Goal: Task Accomplishment & Management: Complete application form

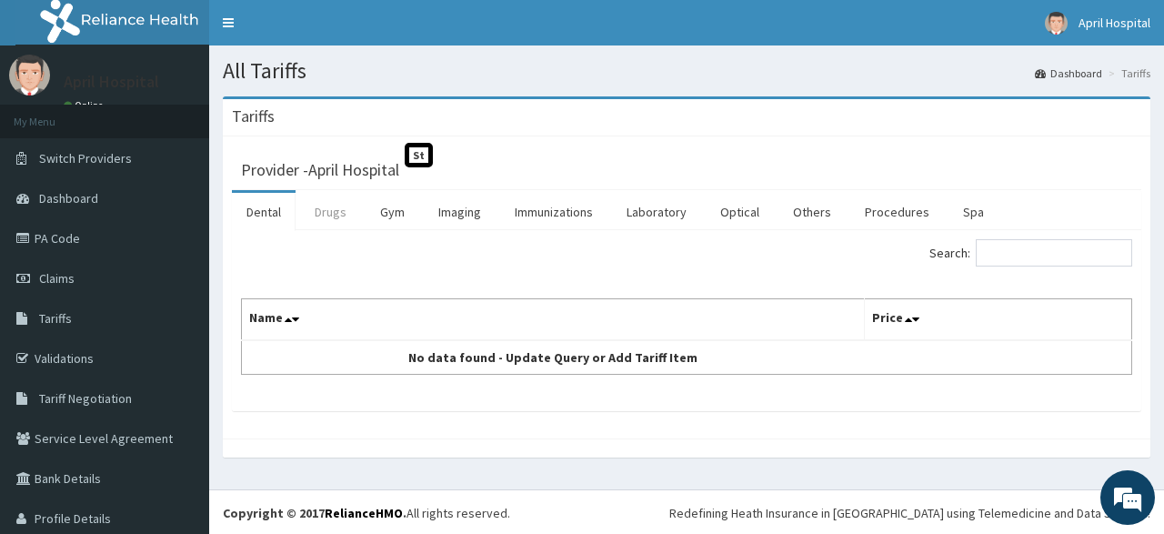
click at [326, 225] on link "Drugs" at bounding box center [330, 212] width 61 height 38
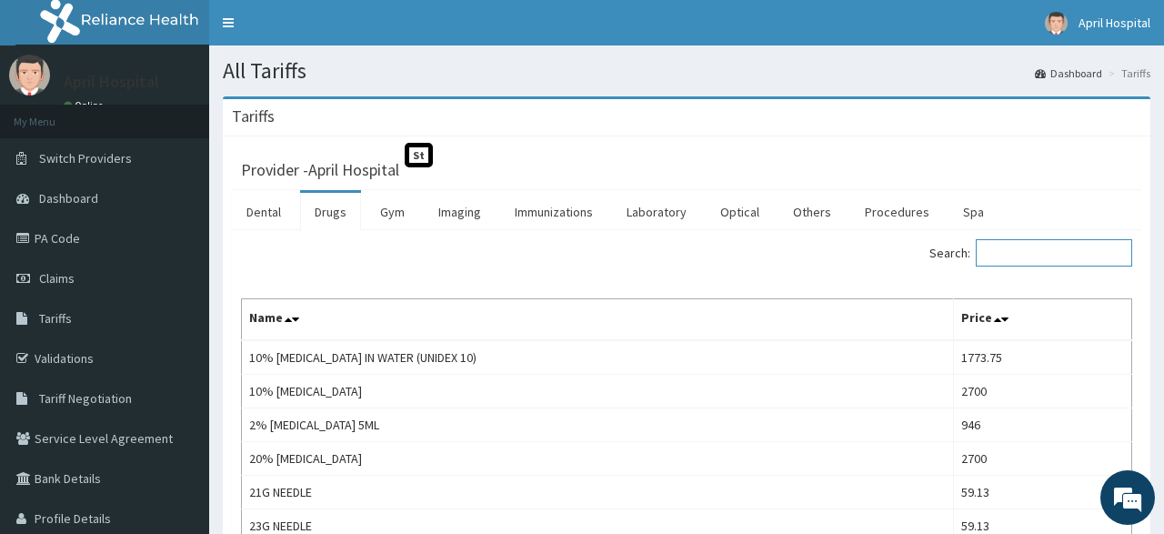
click at [1036, 255] on input "Search:" at bounding box center [1054, 252] width 156 height 27
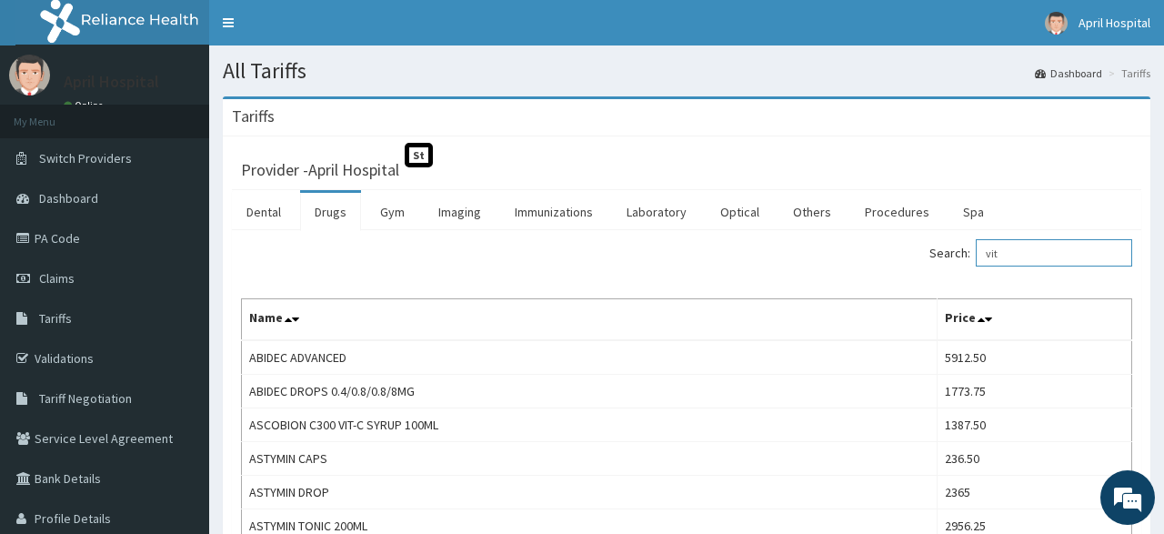
click at [1005, 243] on input "vit" at bounding box center [1054, 252] width 156 height 27
click at [1039, 250] on input "vit" at bounding box center [1054, 252] width 156 height 27
drag, startPoint x: 1039, startPoint y: 250, endPoint x: 957, endPoint y: 265, distance: 83.1
click at [976, 265] on input "vit" at bounding box center [1054, 252] width 156 height 27
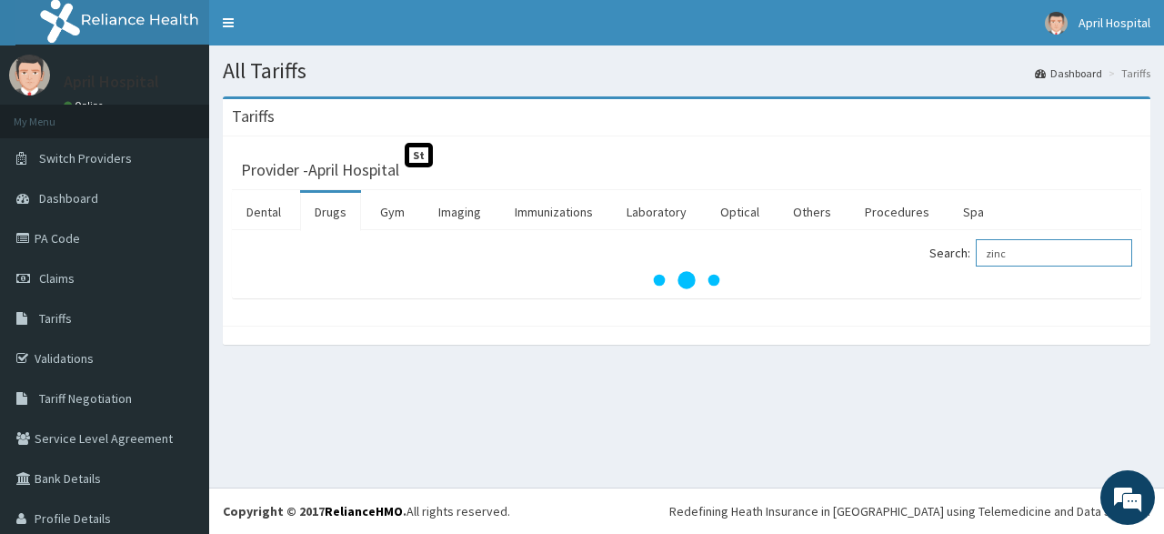
type input "zinc"
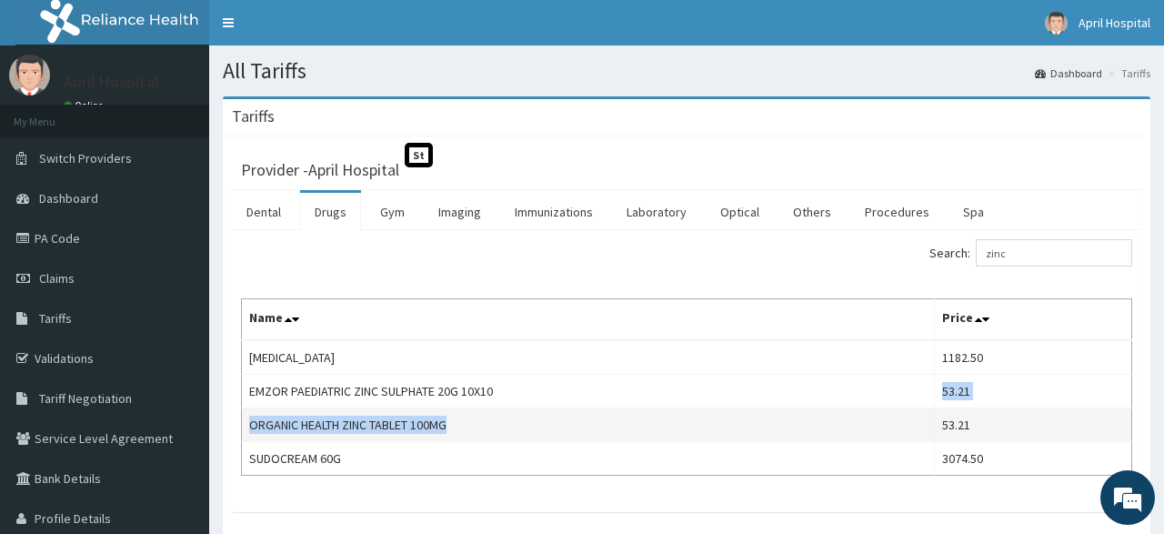
drag, startPoint x: 665, startPoint y: 403, endPoint x: 808, endPoint y: 410, distance: 143.8
click at [808, 410] on tbody "CALAMINE LOTION 1182.50 EMZOR PAEDIATRIC ZINC SULPHATE 20G 10X10 53.21 ORGANIC …" at bounding box center [687, 407] width 890 height 135
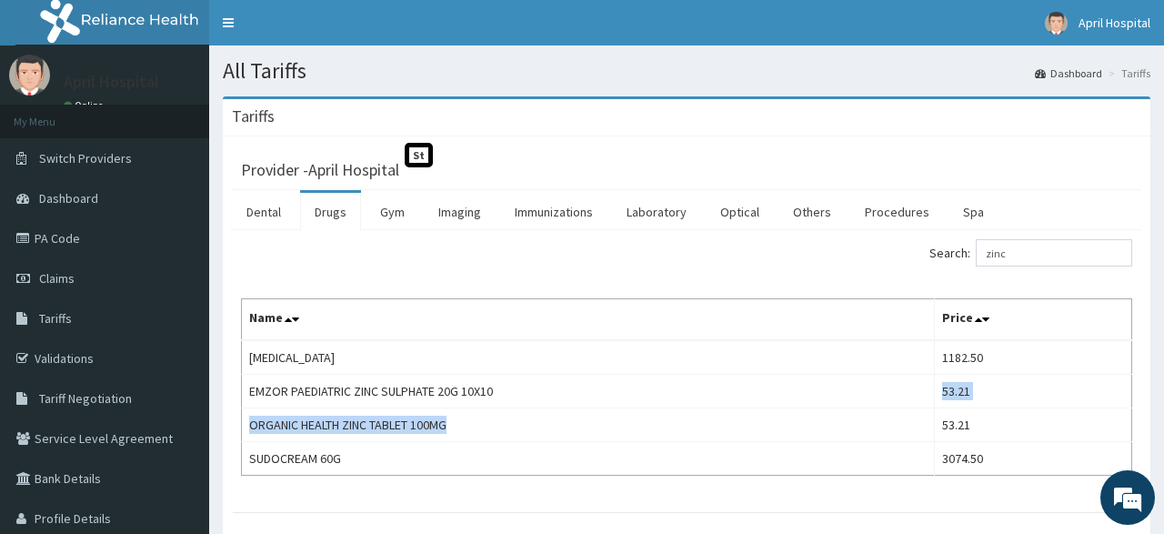
scroll to position [100, 0]
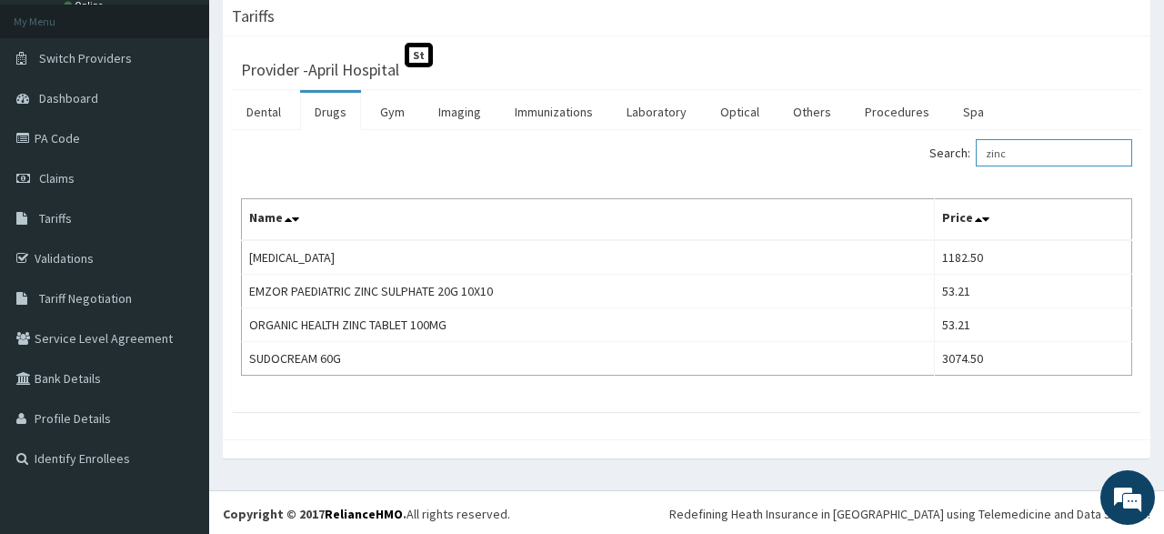
drag, startPoint x: 1044, startPoint y: 143, endPoint x: 939, endPoint y: 139, distance: 104.6
click at [976, 139] on input "zinc" at bounding box center [1054, 152] width 156 height 27
click at [872, 119] on link "Procedures" at bounding box center [897, 112] width 94 height 38
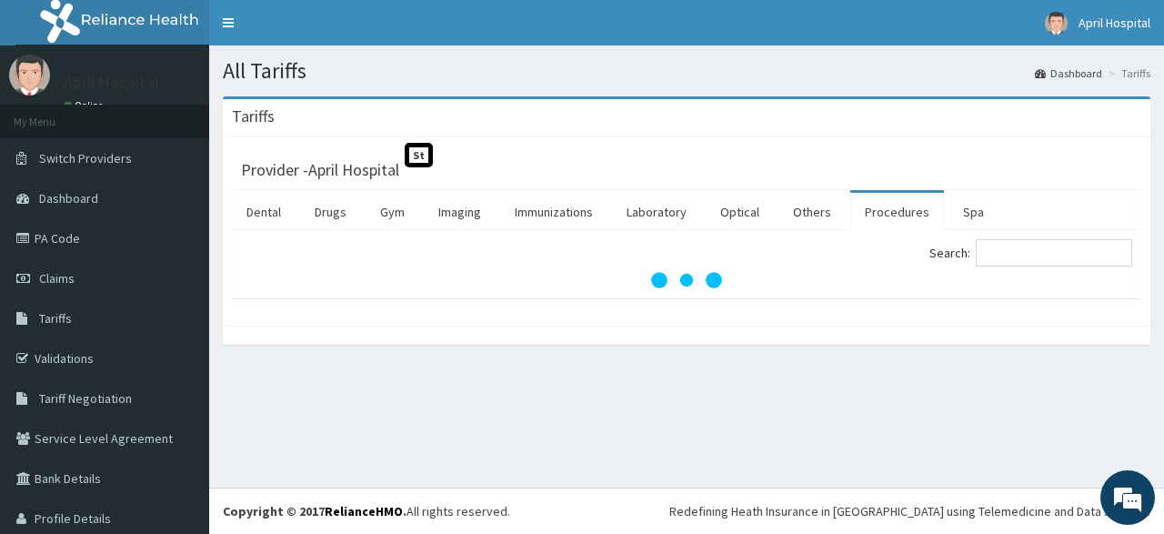
scroll to position [0, 0]
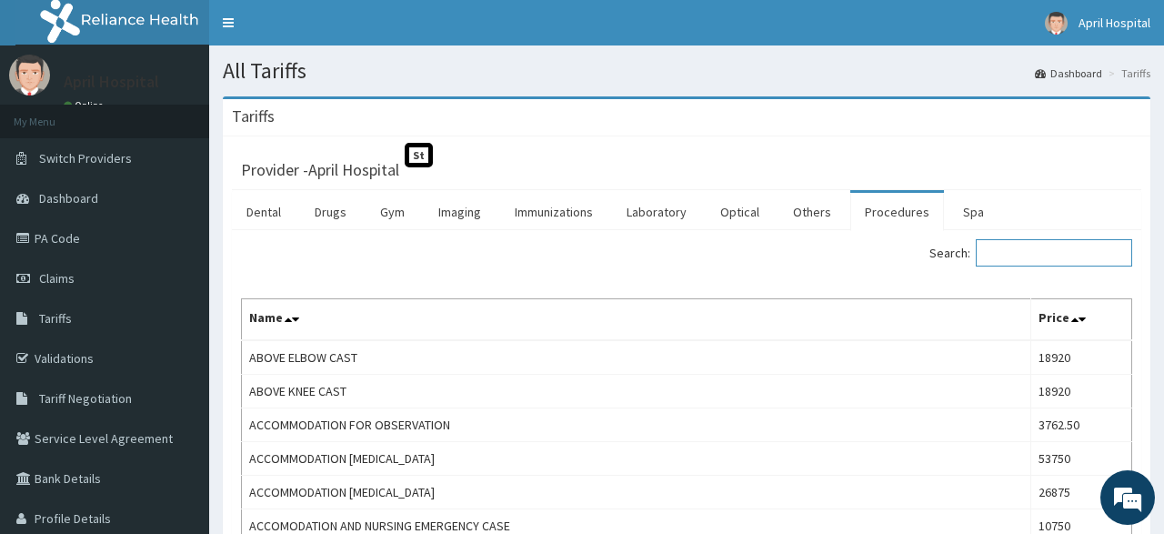
click at [1057, 245] on input "Search:" at bounding box center [1054, 252] width 156 height 27
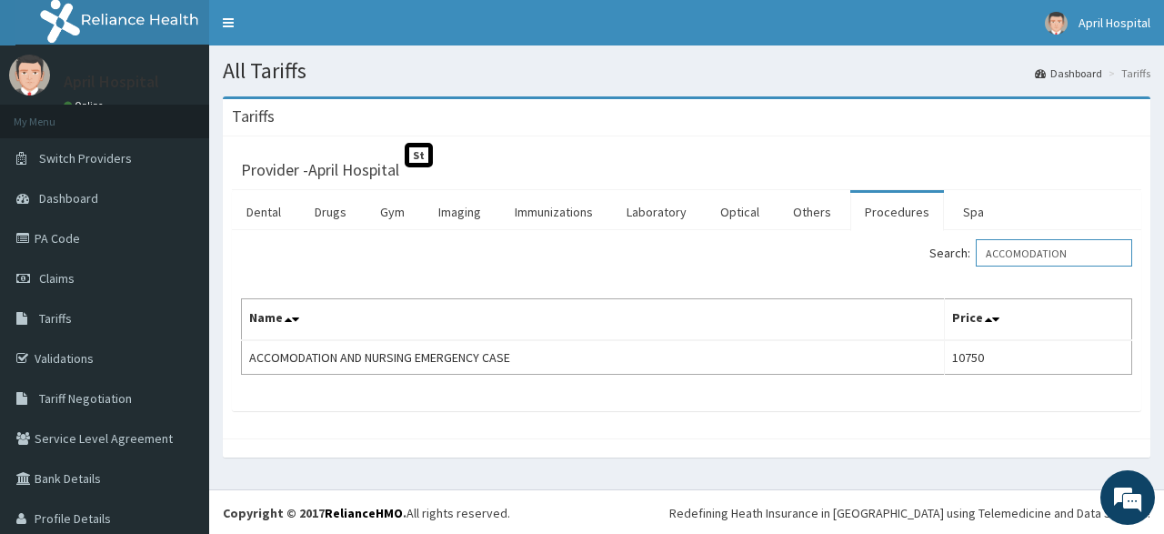
drag, startPoint x: 1096, startPoint y: 251, endPoint x: 814, endPoint y: 290, distance: 284.6
click at [976, 266] on input "ACCOMODATION" at bounding box center [1054, 252] width 156 height 27
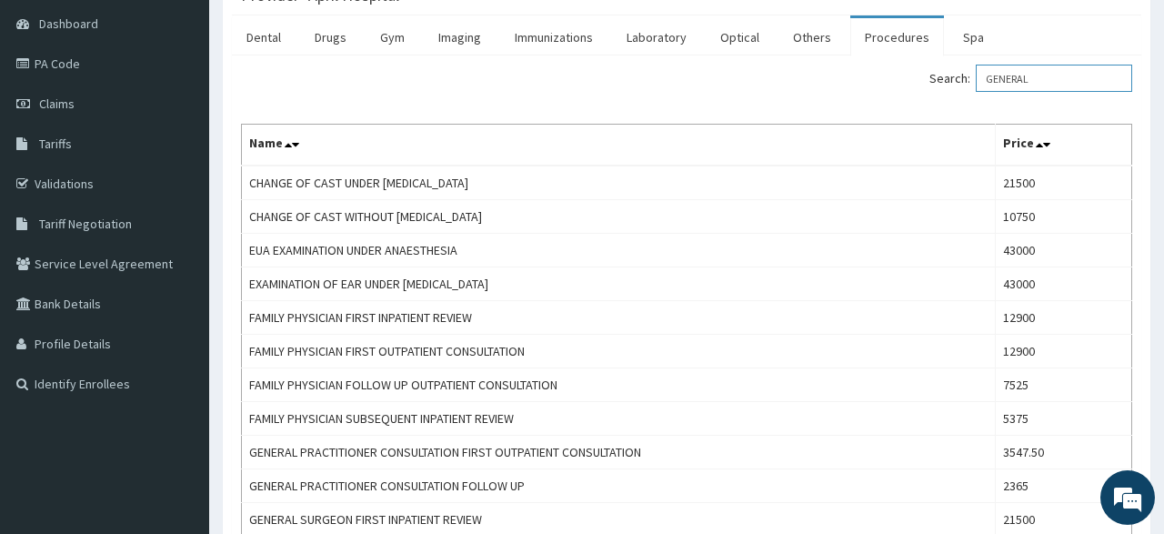
scroll to position [176, 0]
drag, startPoint x: 1079, startPoint y: 70, endPoint x: 796, endPoint y: 93, distance: 283.7
click at [976, 90] on input "GENERAL" at bounding box center [1054, 76] width 156 height 27
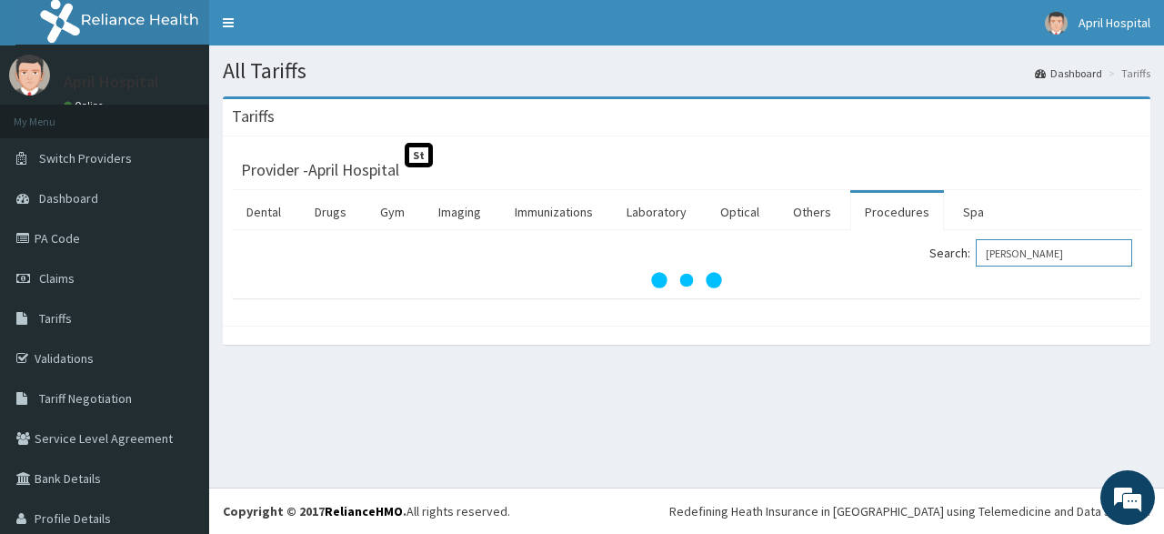
click at [1053, 257] on input "WARD" at bounding box center [1054, 252] width 156 height 27
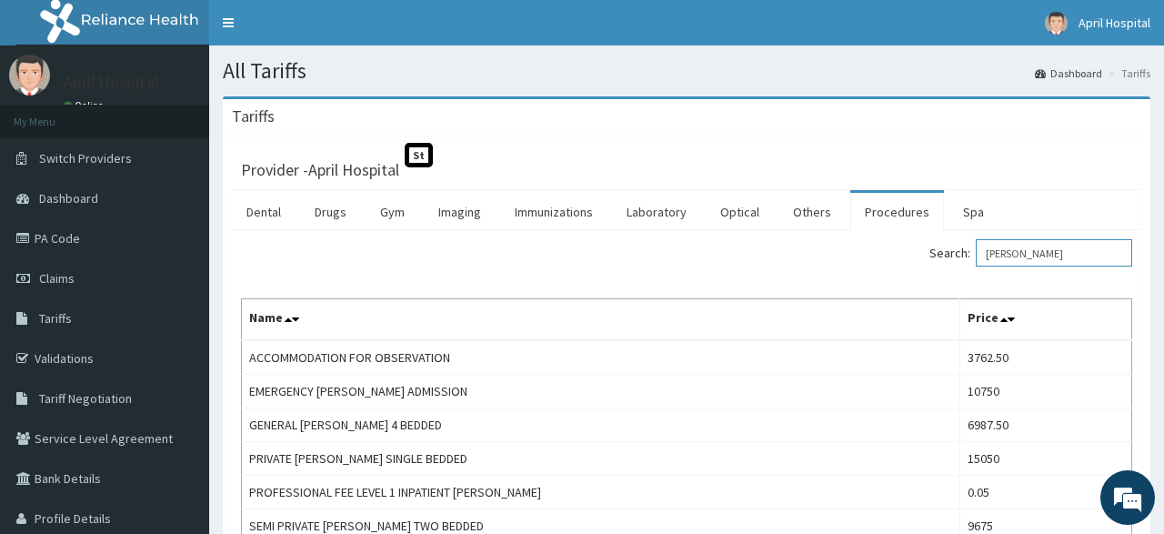
scroll to position [105, 0]
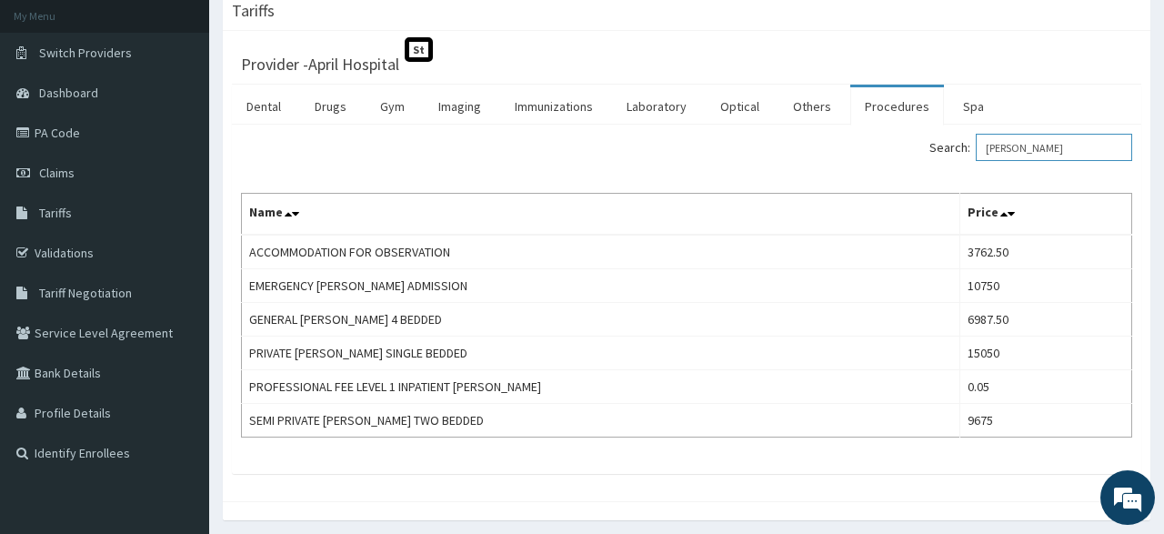
drag, startPoint x: 1059, startPoint y: 136, endPoint x: 905, endPoint y: 132, distance: 154.6
click at [976, 134] on input "WARD" at bounding box center [1054, 147] width 156 height 27
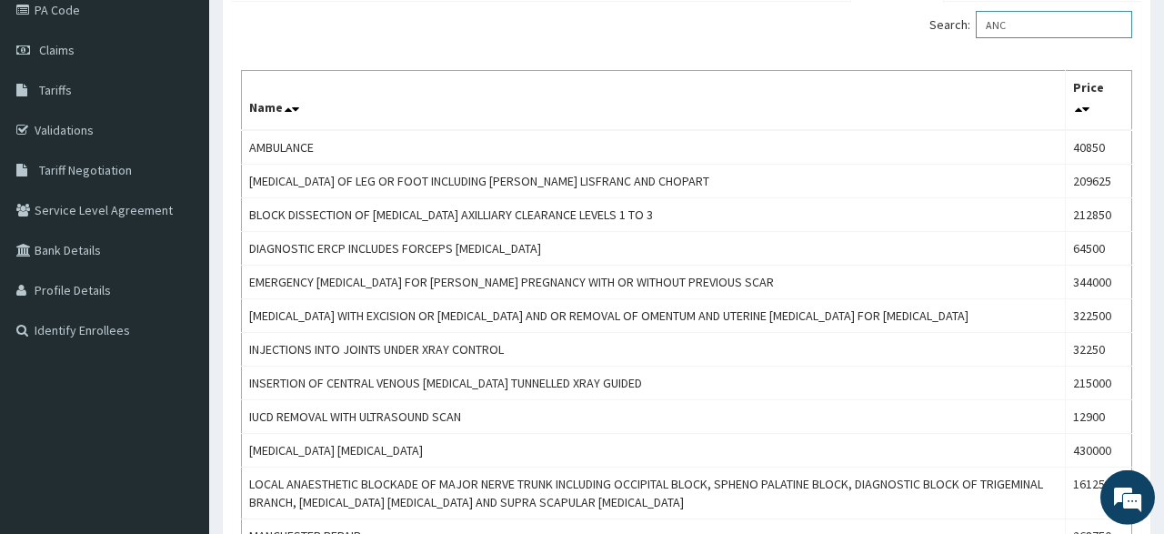
scroll to position [213, 0]
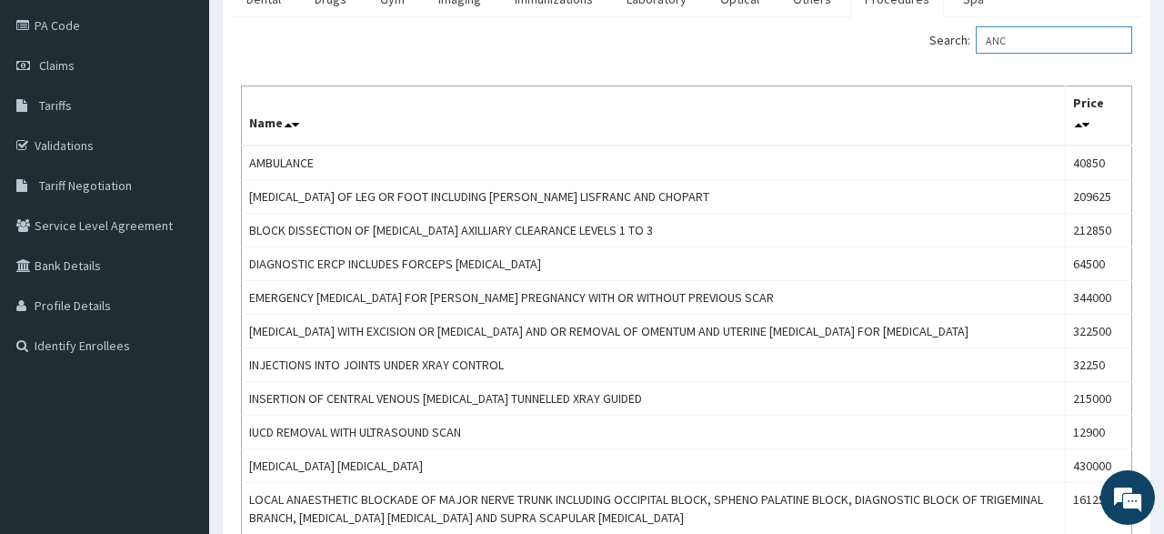
click at [1044, 32] on input "ANC" at bounding box center [1054, 39] width 156 height 27
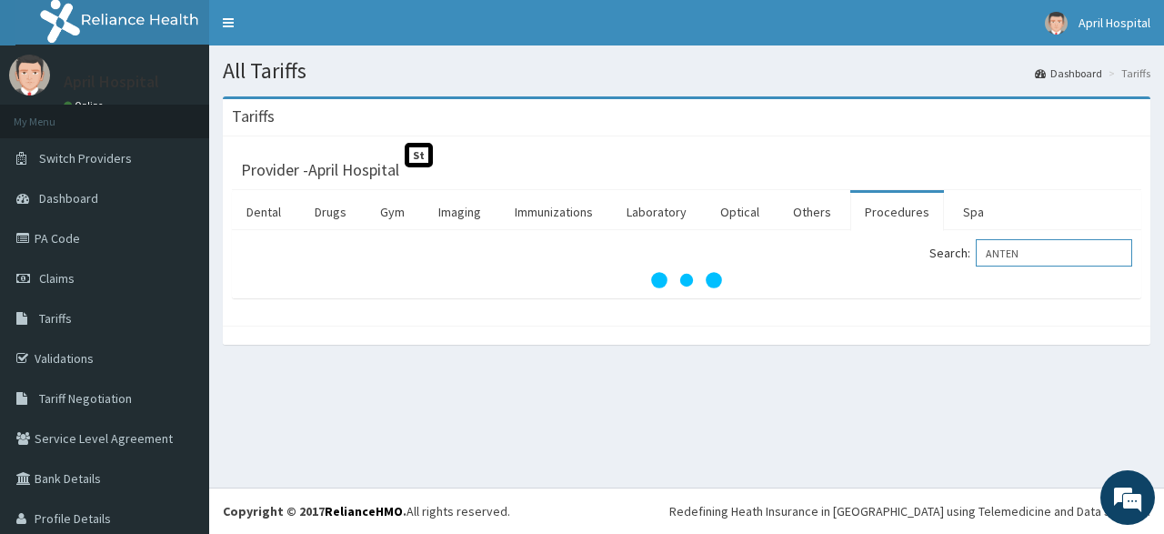
scroll to position [0, 0]
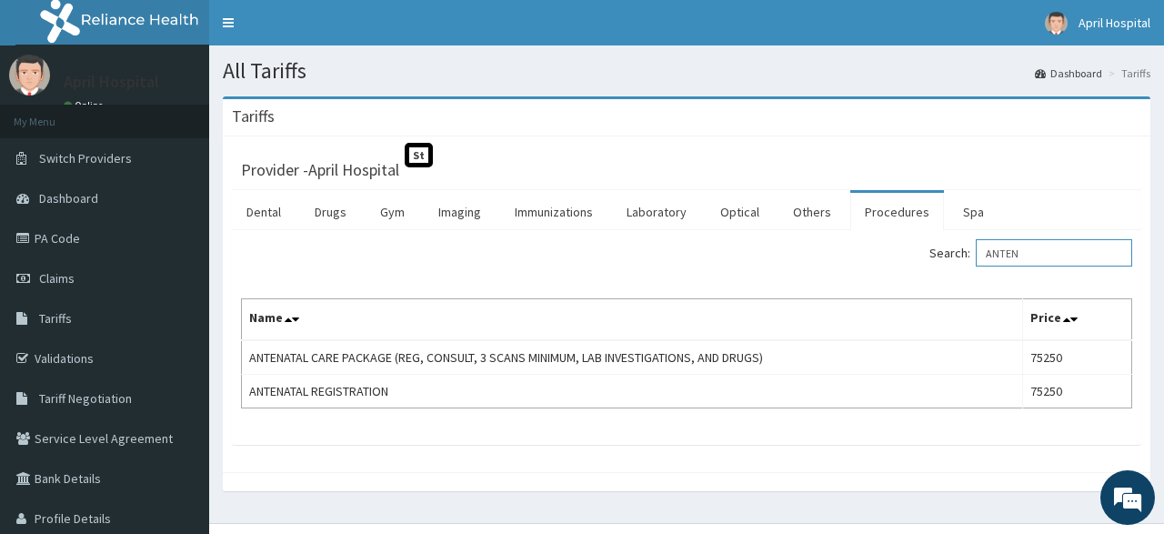
drag, startPoint x: 1037, startPoint y: 257, endPoint x: 785, endPoint y: 197, distance: 259.8
click at [976, 239] on input "ANTEN" at bounding box center [1054, 252] width 156 height 27
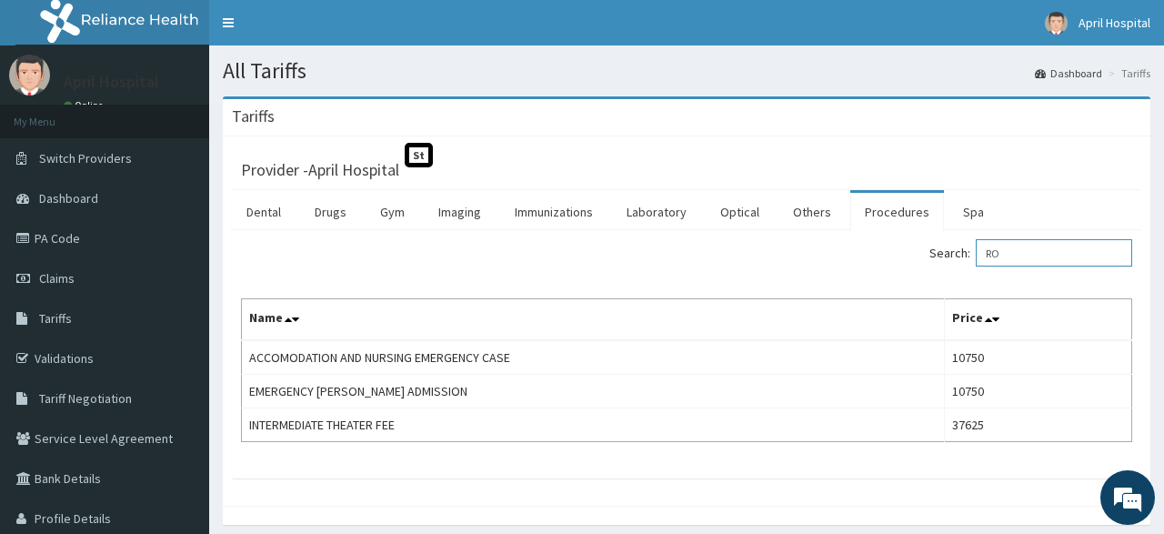
type input "R"
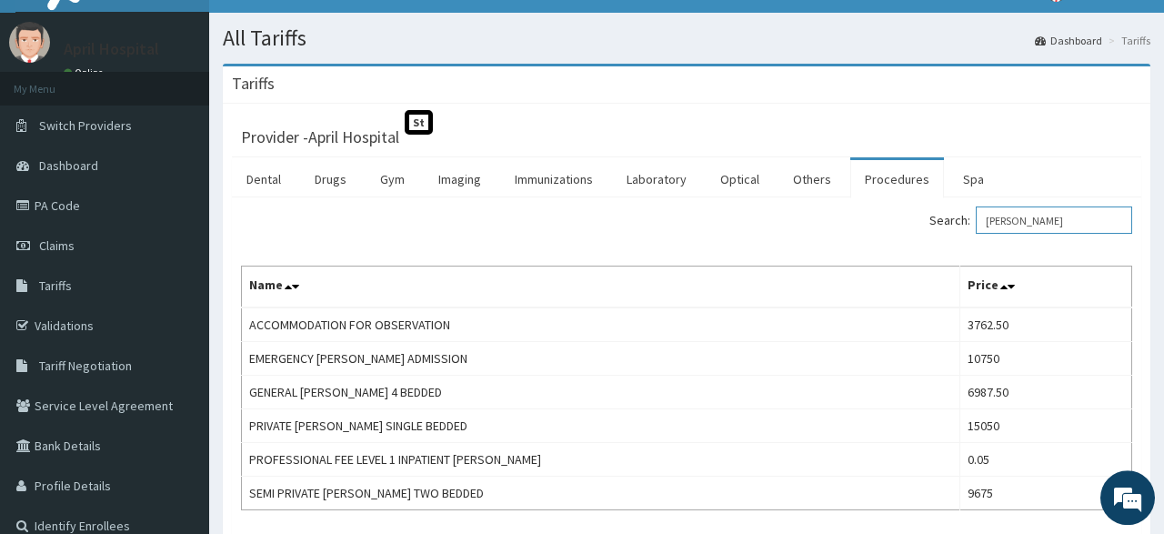
scroll to position [25, 0]
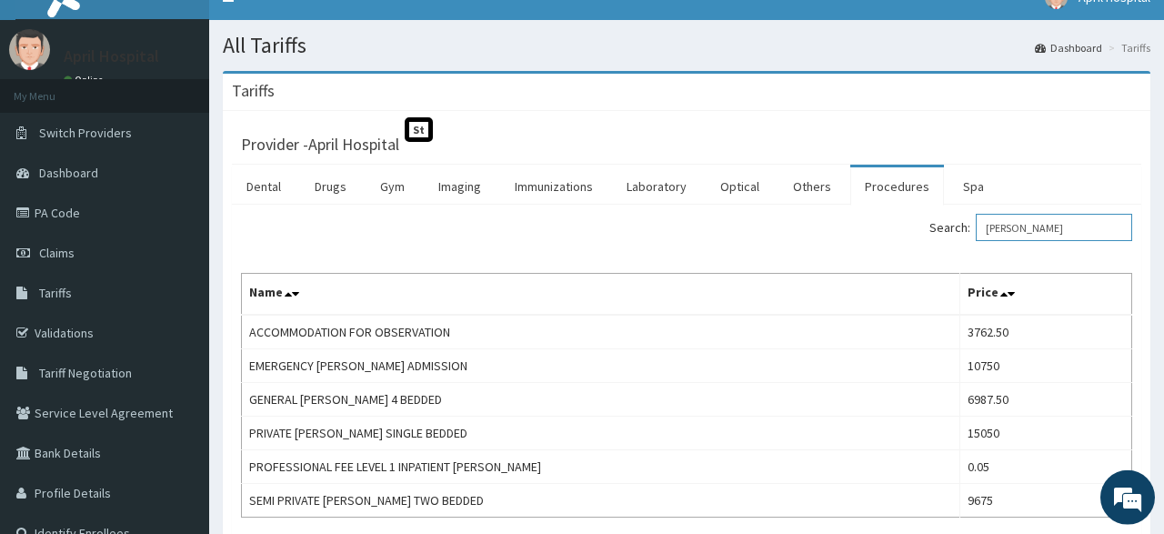
drag, startPoint x: 1056, startPoint y: 222, endPoint x: 948, endPoint y: 230, distance: 108.5
click at [976, 230] on input "WARD" at bounding box center [1054, 227] width 156 height 27
type input "FEEDING"
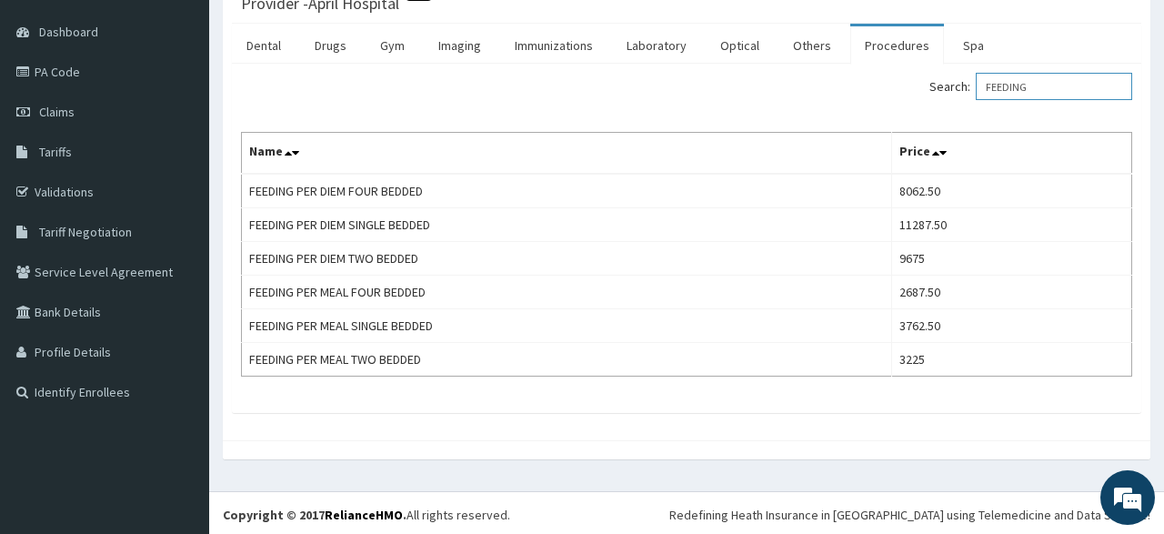
scroll to position [0, 0]
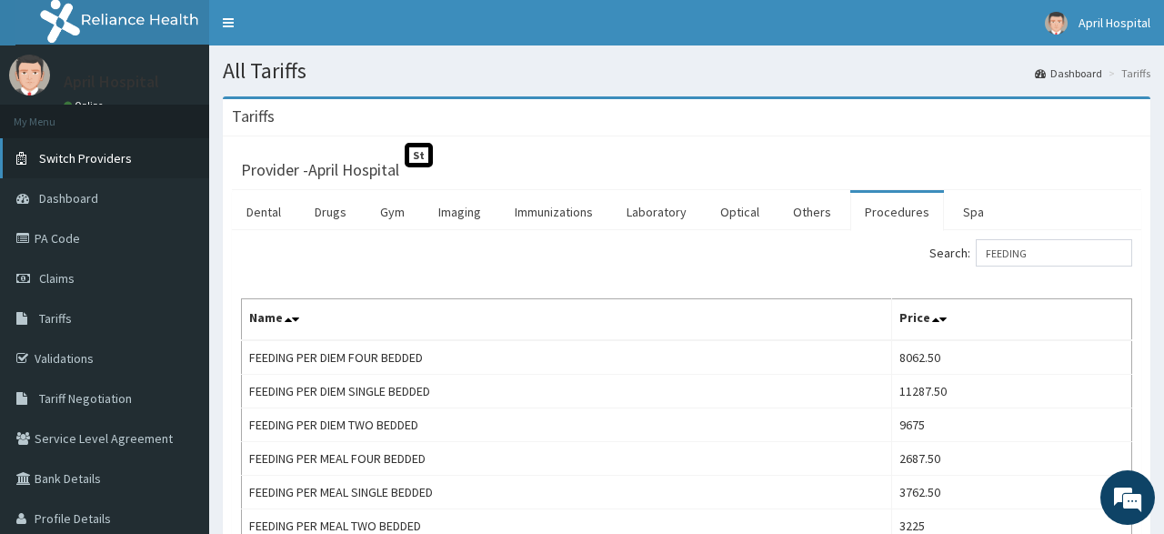
click at [107, 154] on span "Switch Providers" at bounding box center [85, 158] width 93 height 16
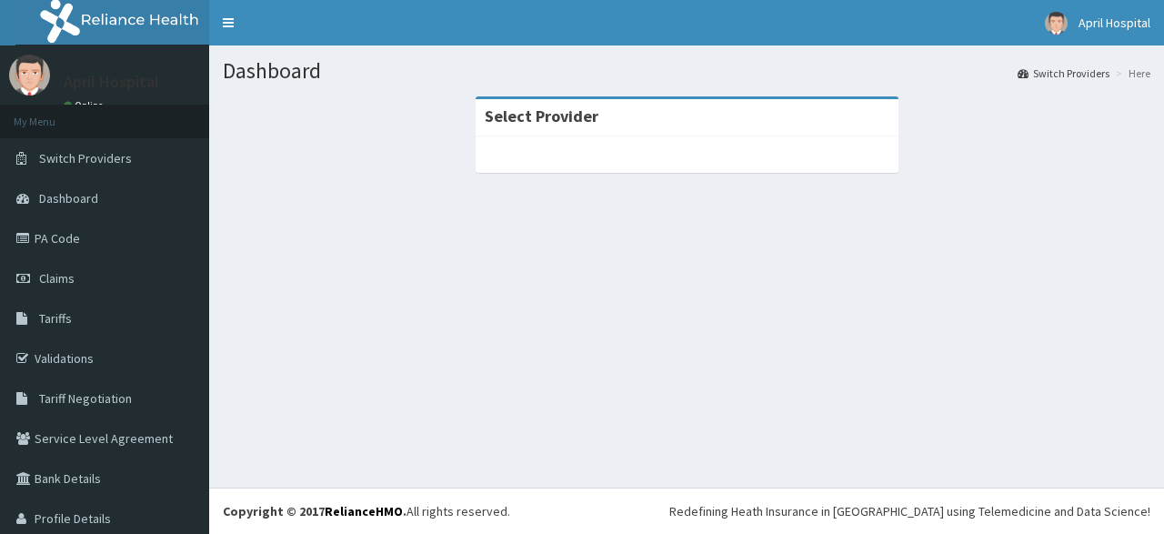
click at [606, 276] on section "Select Provider" at bounding box center [686, 196] width 955 height 227
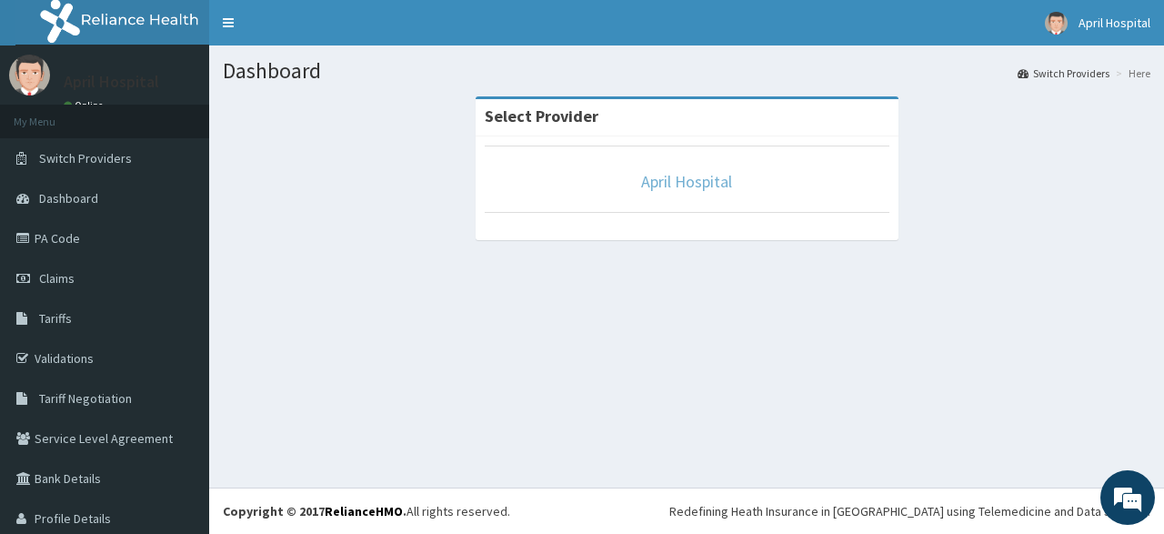
click at [691, 178] on link "April Hospital" at bounding box center [686, 181] width 91 height 21
click at [1103, 13] on link "April Hospital" at bounding box center [1097, 22] width 133 height 45
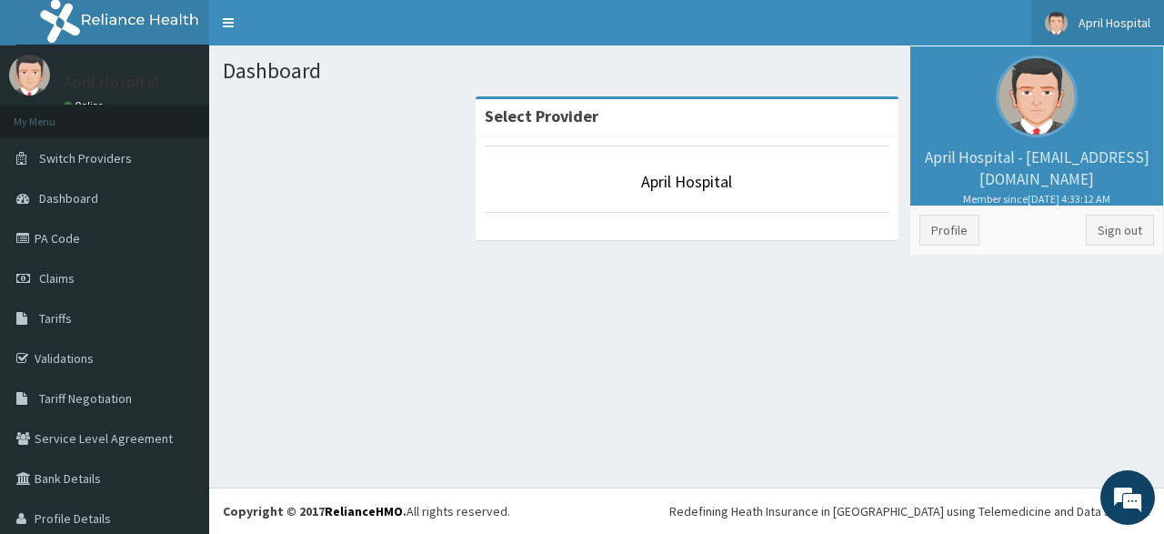
click at [1114, 247] on li "Profile Sign out" at bounding box center [1036, 229] width 253 height 49
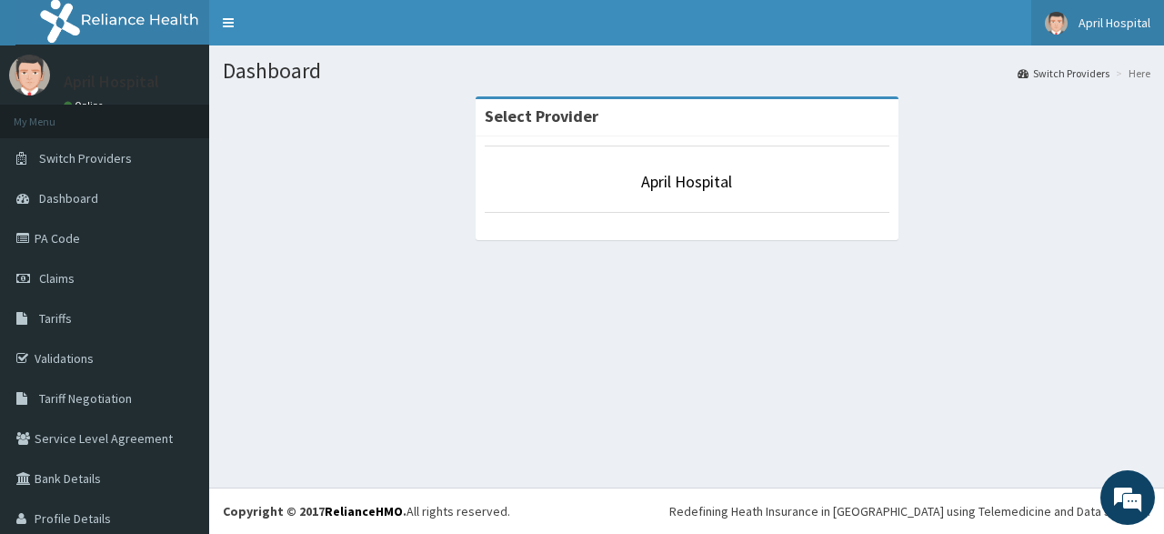
click at [1122, 19] on span "April Hospital" at bounding box center [1114, 23] width 72 height 16
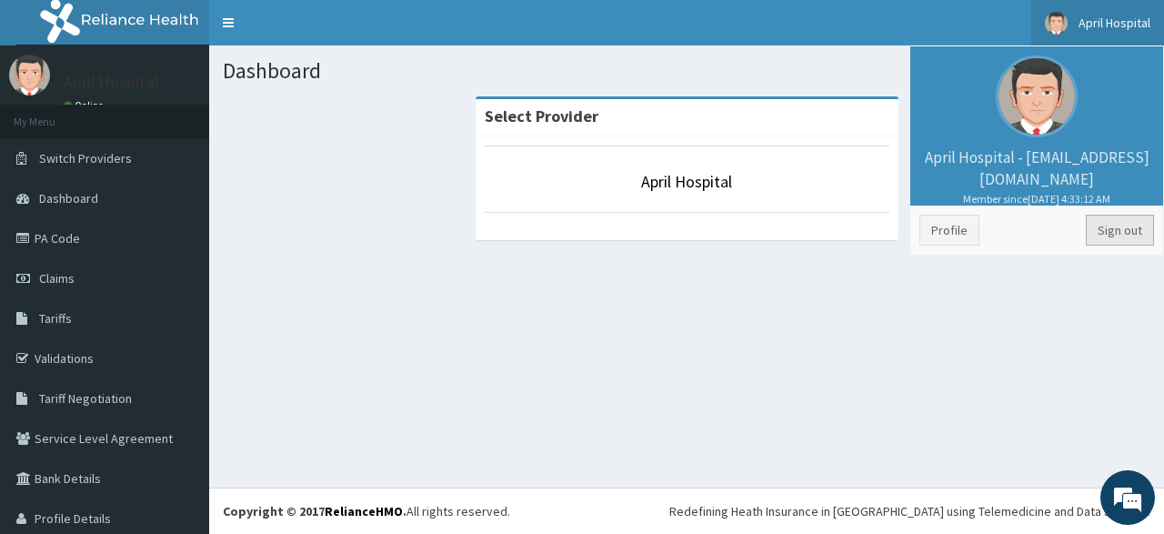
click at [1114, 221] on link "Sign out" at bounding box center [1120, 230] width 68 height 31
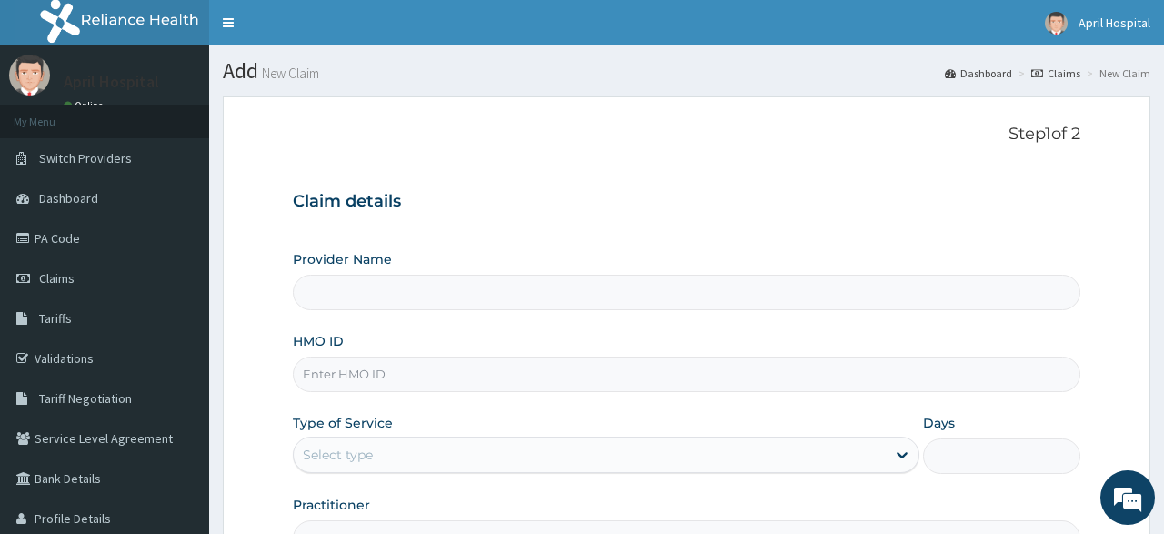
type input "April Hospital"
click at [1098, 39] on link "April Hospital" at bounding box center [1097, 22] width 133 height 45
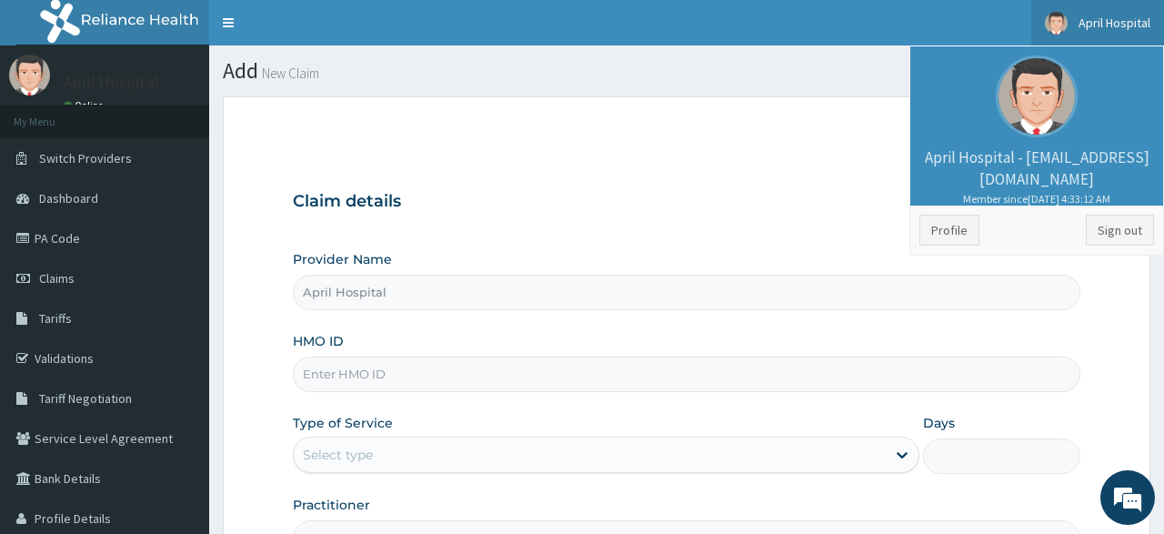
click at [1117, 14] on link "April Hospital" at bounding box center [1097, 22] width 133 height 45
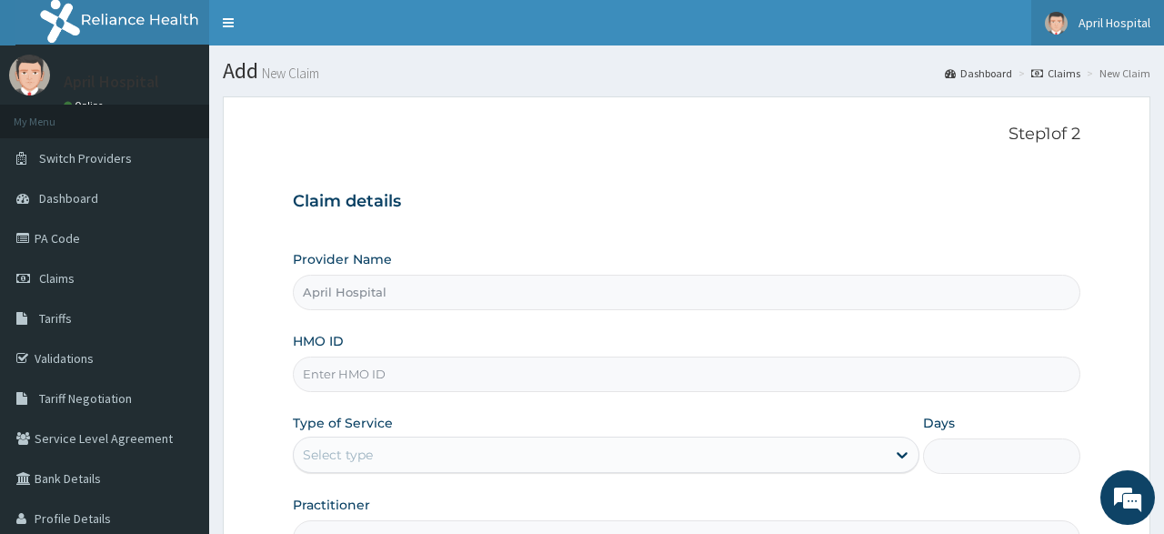
click at [1117, 14] on link "April Hospital" at bounding box center [1097, 22] width 133 height 45
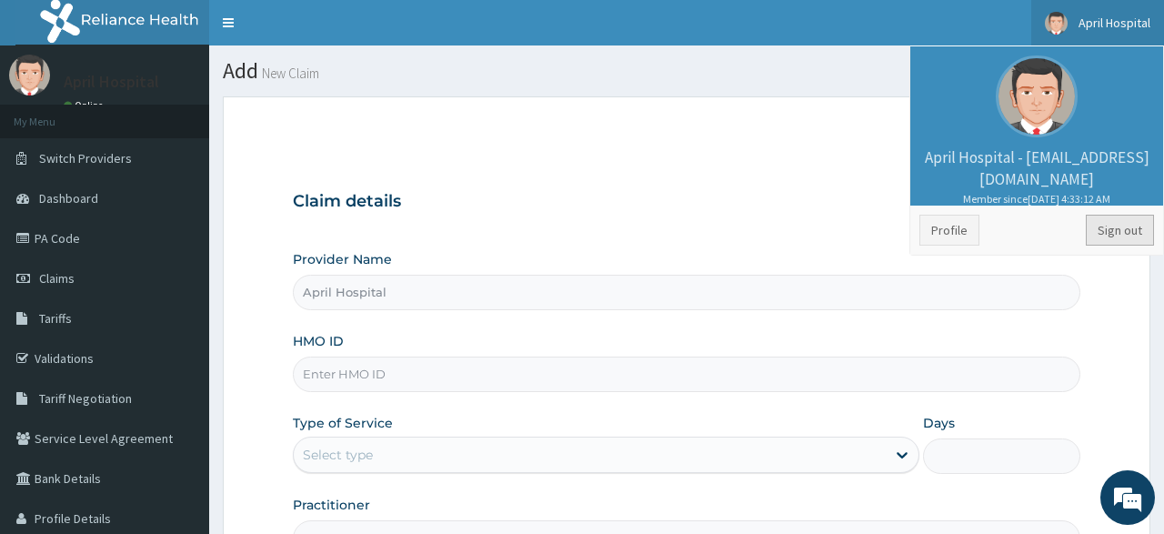
click at [1101, 234] on link "Sign out" at bounding box center [1120, 230] width 68 height 31
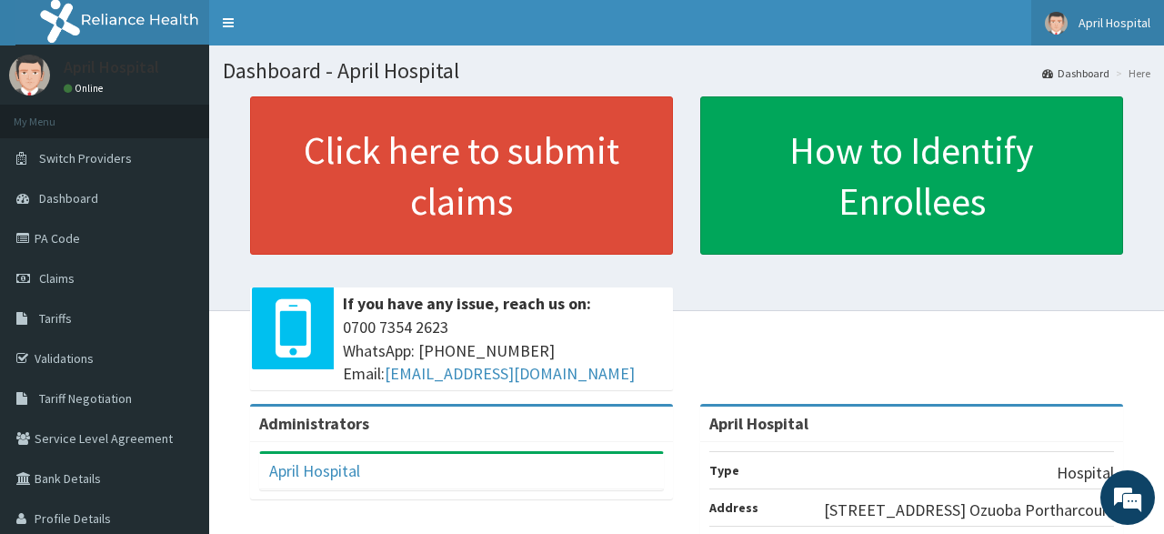
click at [1137, 41] on link "April Hospital" at bounding box center [1097, 22] width 133 height 45
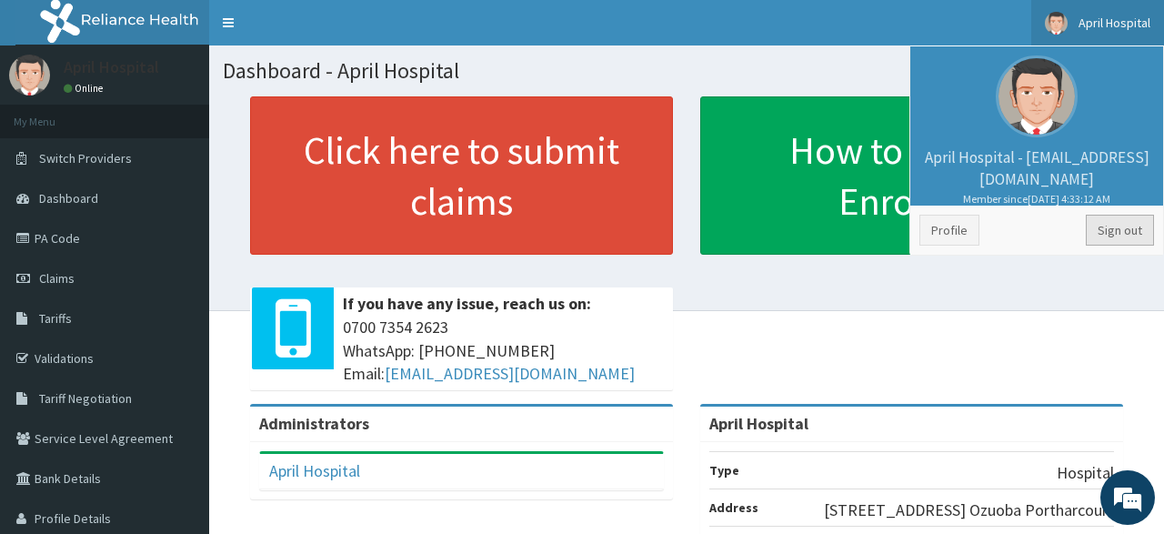
click at [1117, 230] on link "Sign out" at bounding box center [1120, 230] width 68 height 31
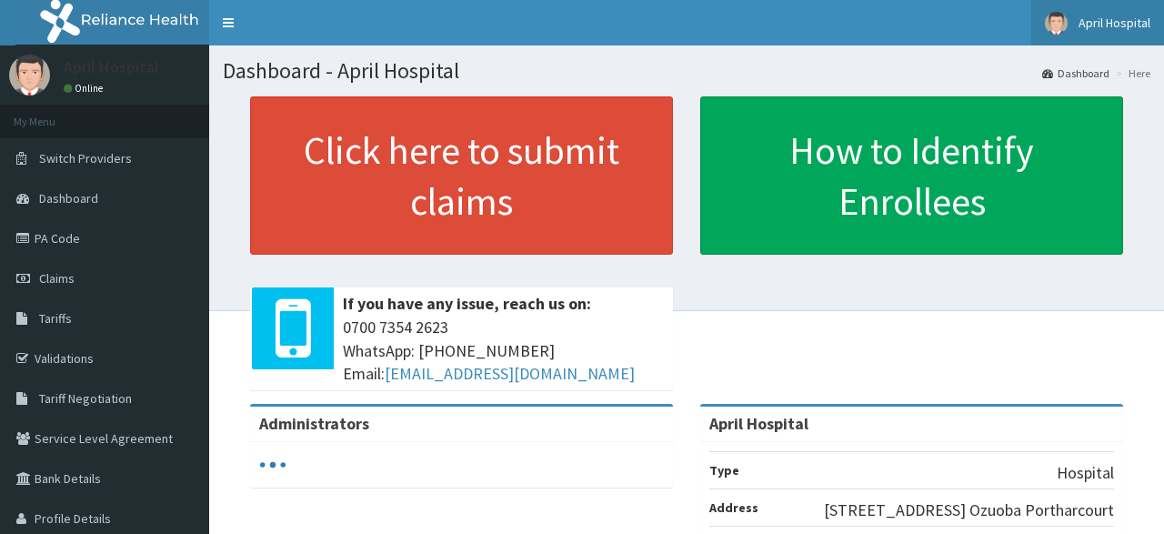
click at [1136, 23] on span "April Hospital" at bounding box center [1114, 23] width 72 height 16
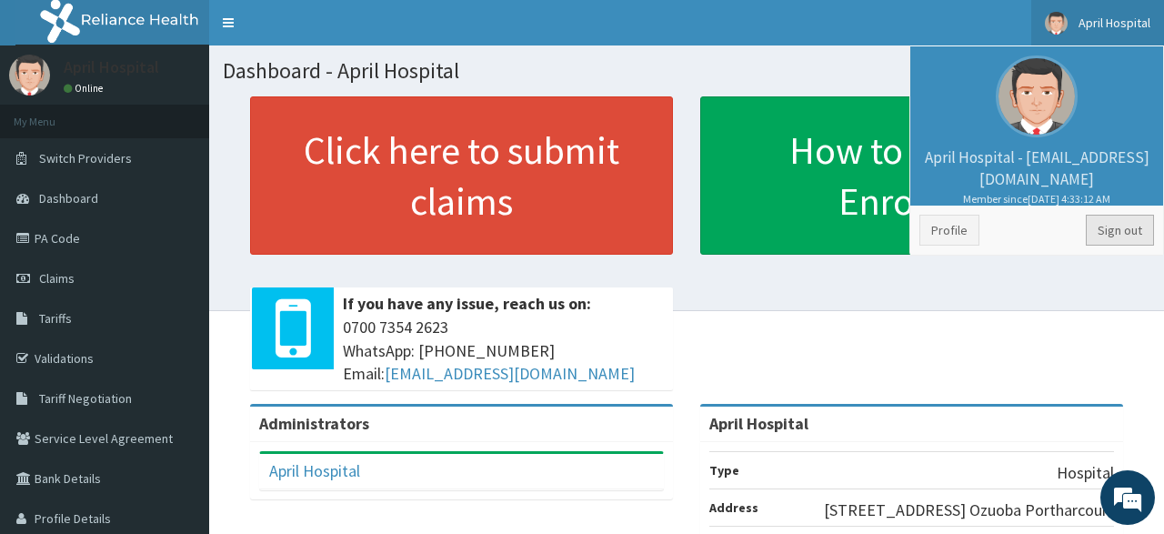
click at [1108, 227] on link "Sign out" at bounding box center [1120, 230] width 68 height 31
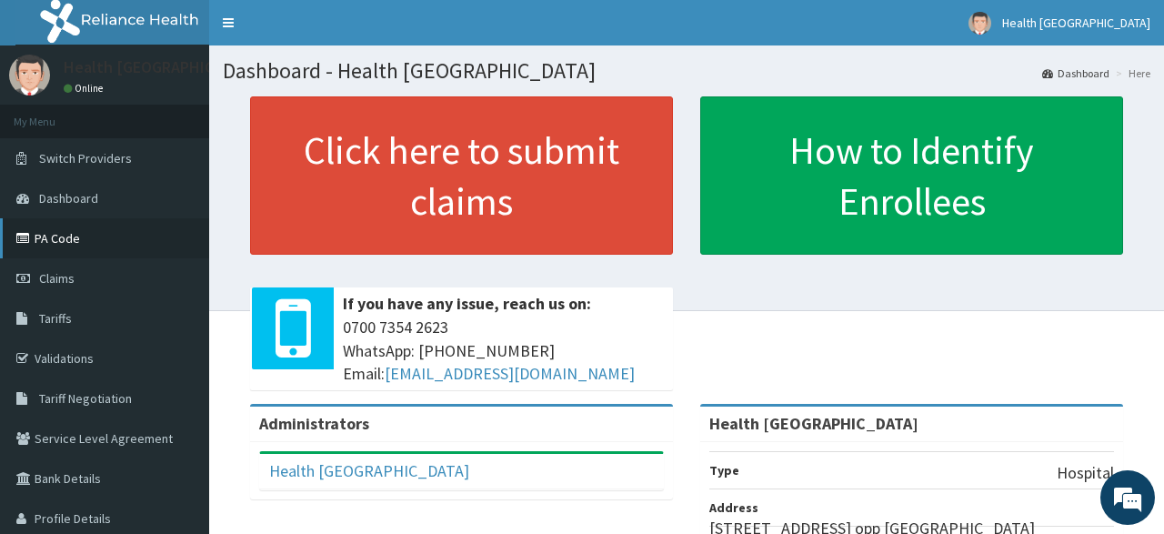
click at [90, 247] on link "PA Code" at bounding box center [104, 238] width 209 height 40
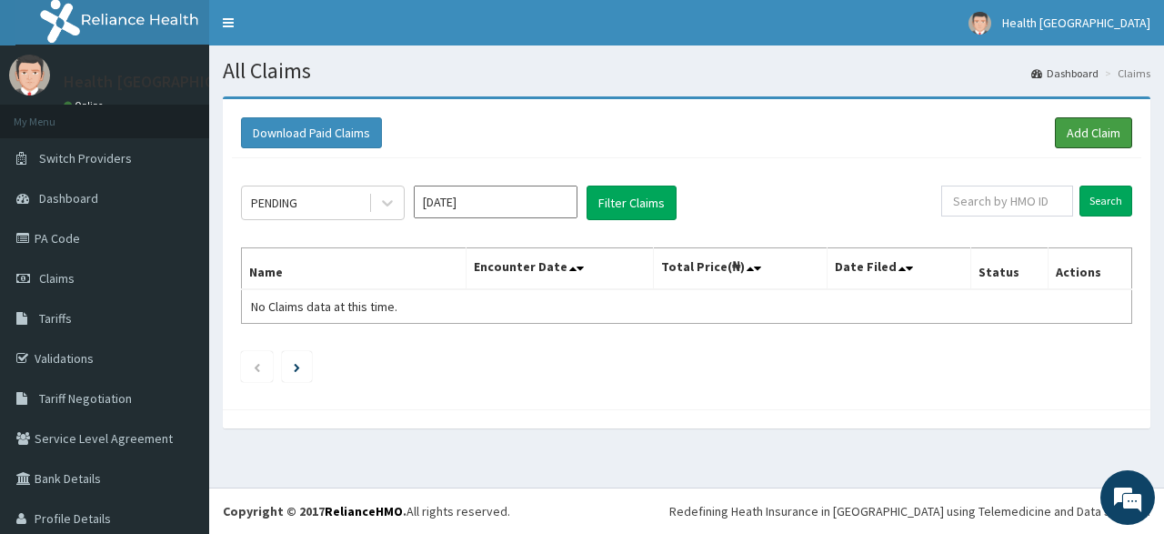
click at [1085, 141] on link "Add Claim" at bounding box center [1093, 132] width 77 height 31
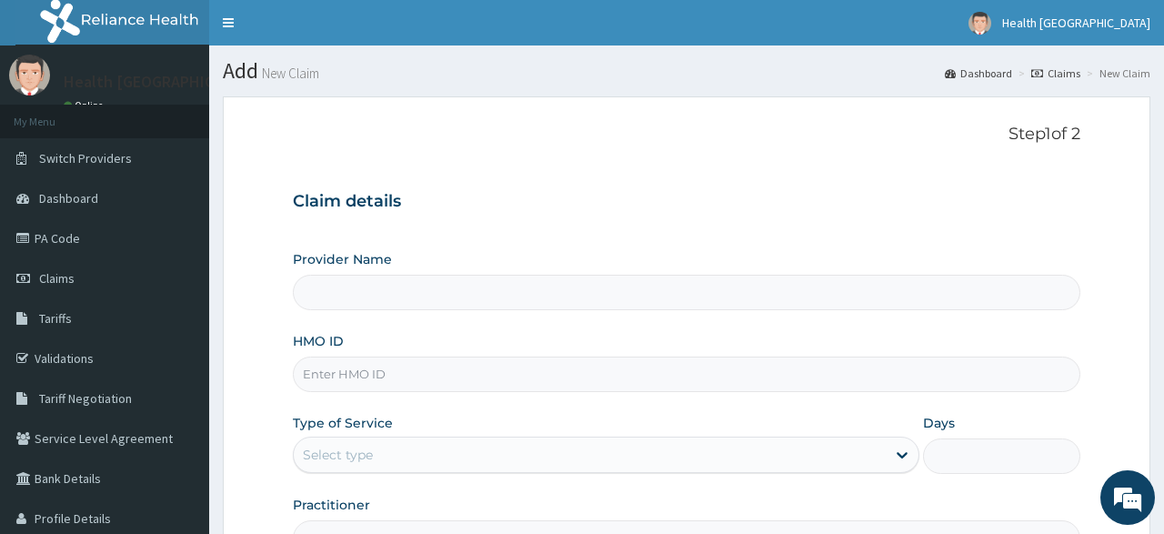
scroll to position [128, 0]
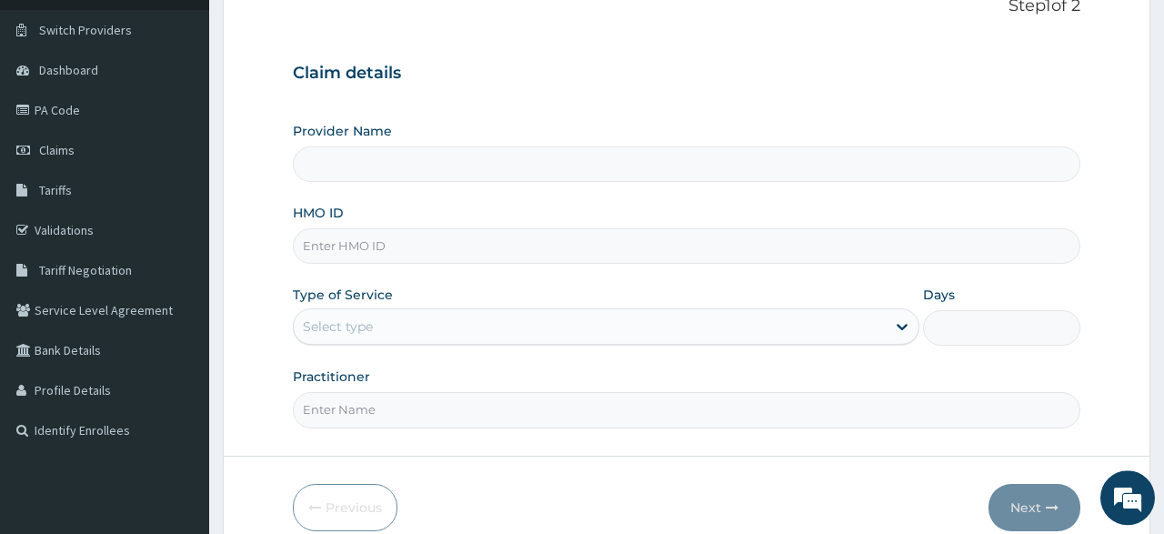
click at [534, 245] on input "HMO ID" at bounding box center [686, 245] width 786 height 35
type input "HT"
type input "Health [GEOGRAPHIC_DATA]"
type input "H"
type input "OHT/12695/A"
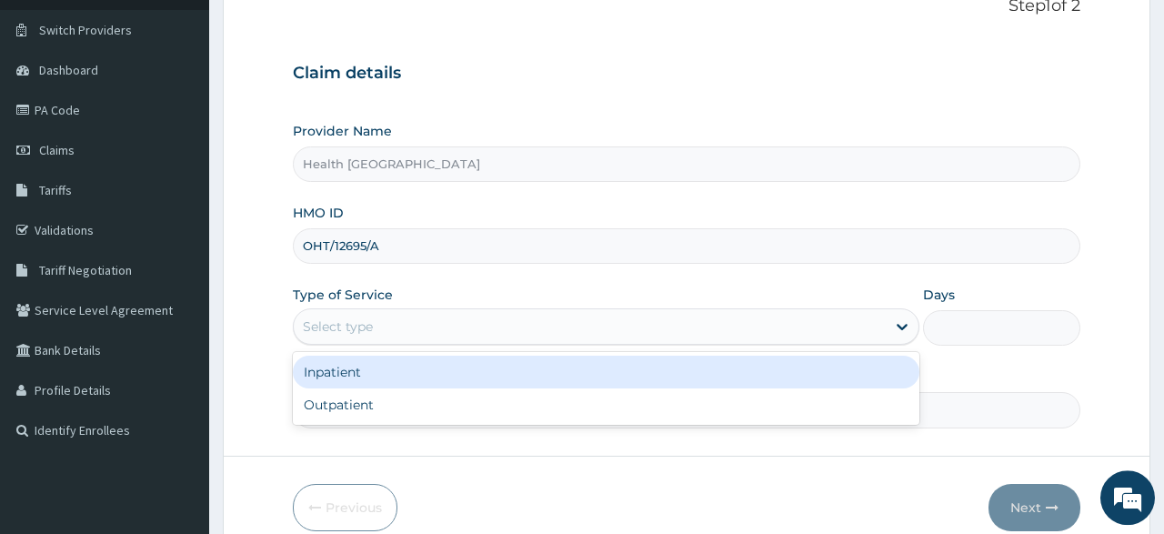
click at [423, 329] on div "Select type" at bounding box center [590, 326] width 592 height 29
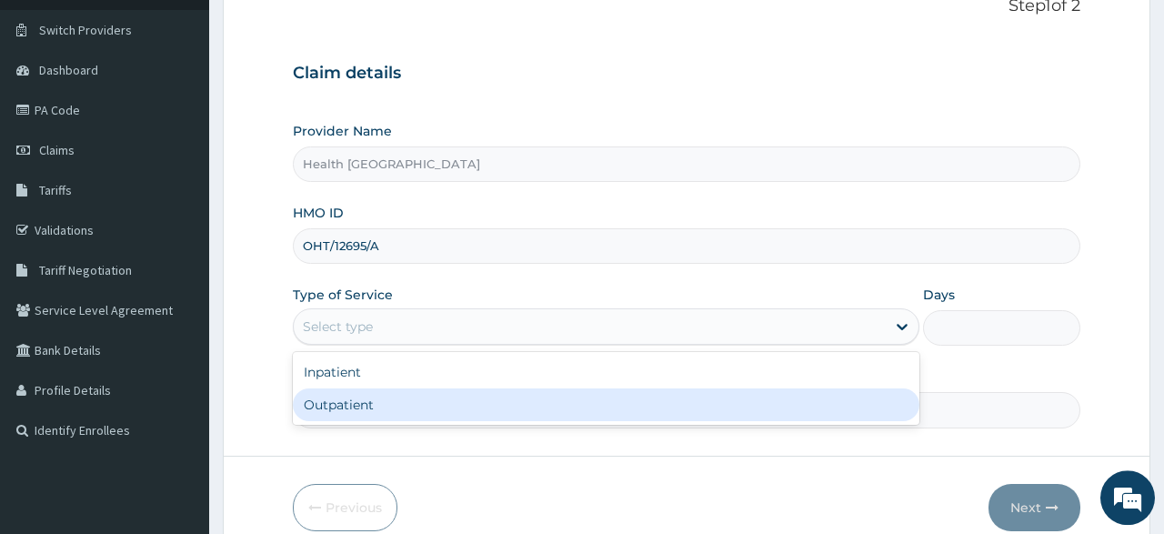
click at [354, 406] on div "Outpatient" at bounding box center [606, 404] width 626 height 33
type input "1"
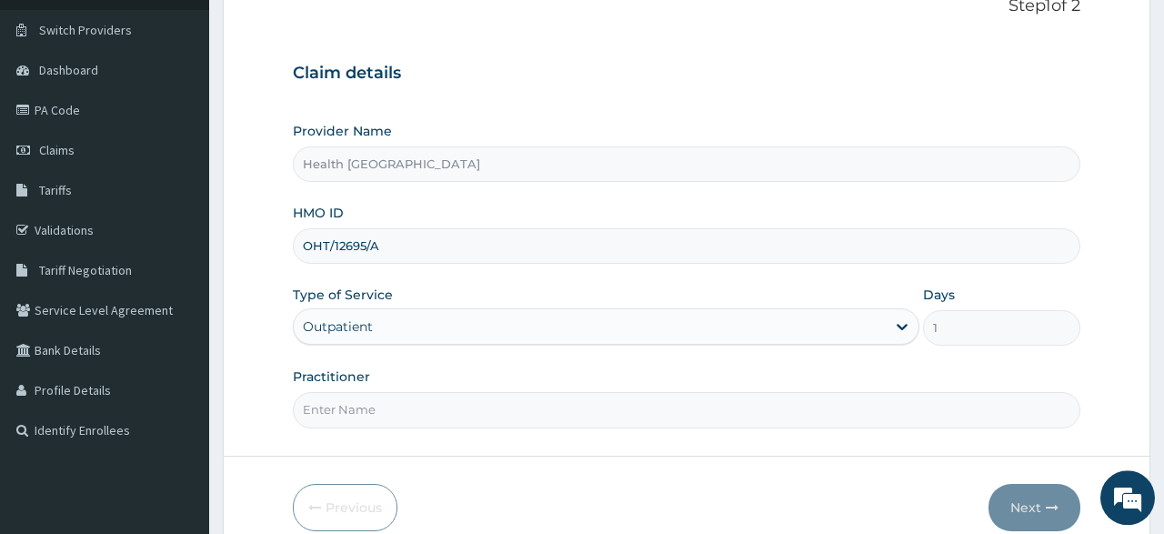
click at [370, 403] on input "Practitioner" at bounding box center [686, 409] width 786 height 35
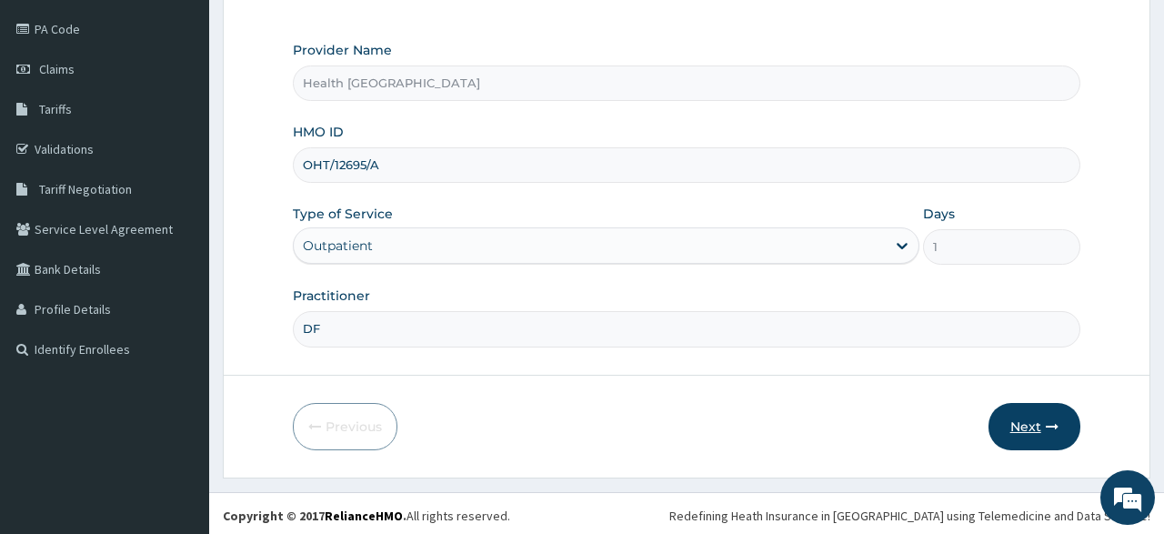
type input "DF"
click at [1027, 417] on button "Next" at bounding box center [1034, 426] width 92 height 47
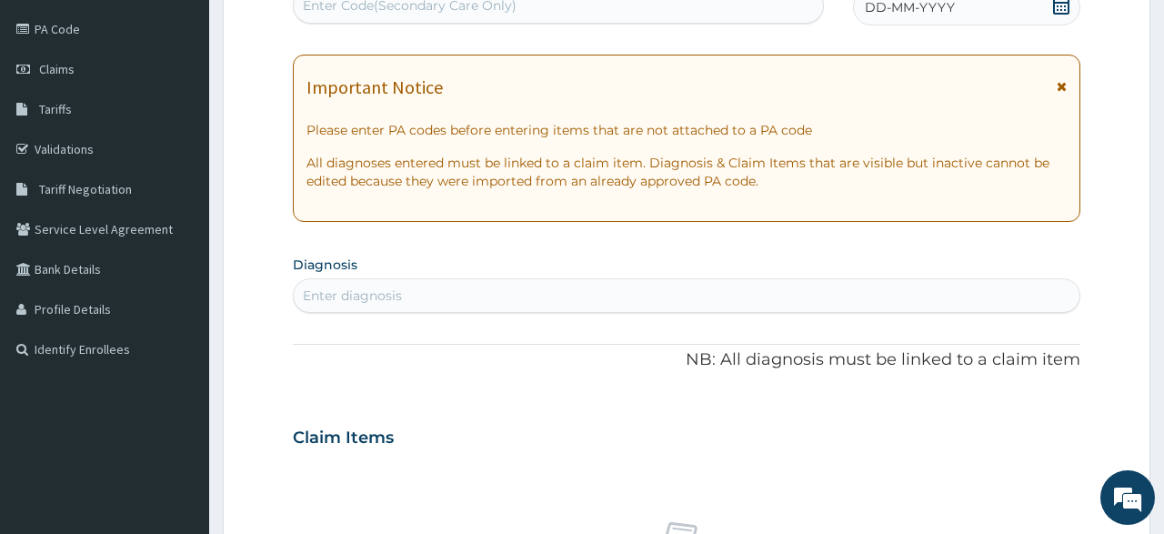
scroll to position [0, 0]
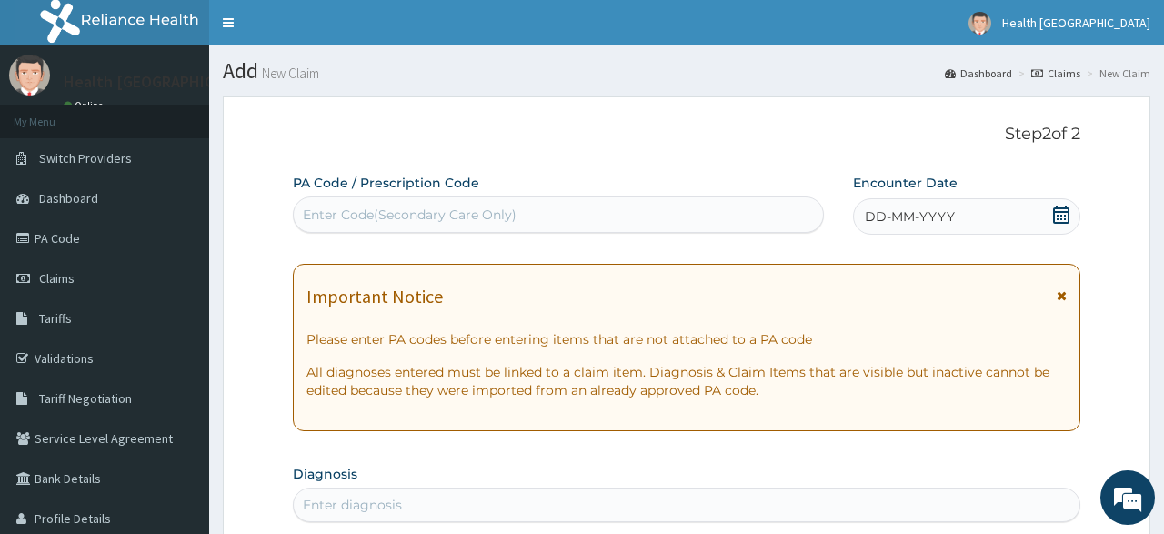
click at [576, 213] on div "Enter Code(Secondary Care Only)" at bounding box center [558, 214] width 528 height 29
paste input "PA/D01833"
type input "PA/D01833"
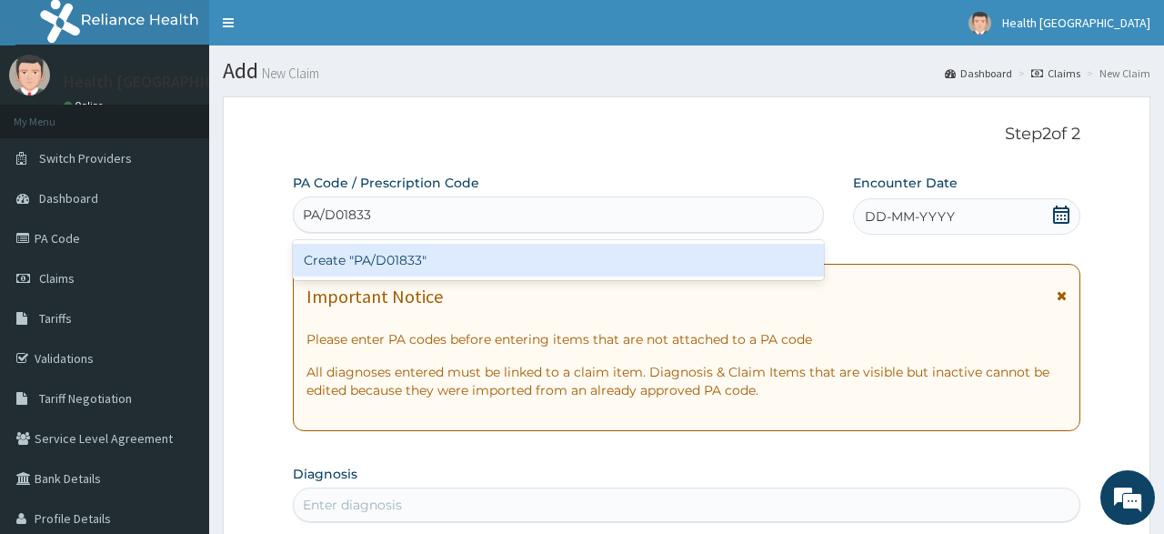
click at [439, 250] on div "Create "PA/D01833"" at bounding box center [558, 260] width 530 height 33
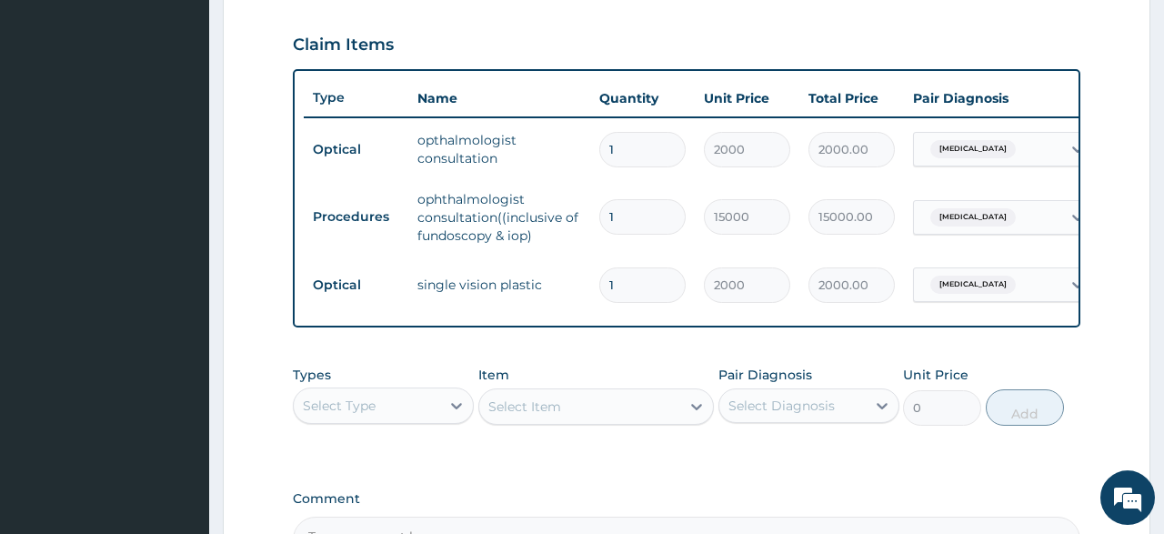
scroll to position [611, 0]
